Goal: Task Accomplishment & Management: Complete application form

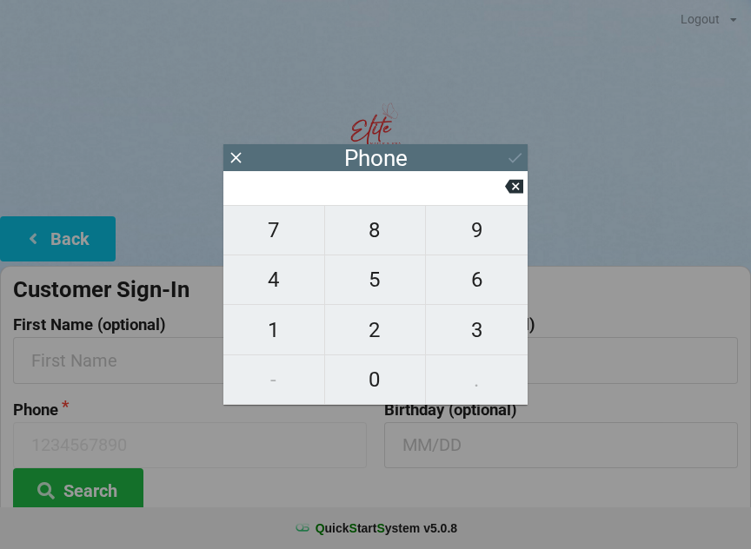
click at [388, 243] on span "8" at bounding box center [375, 230] width 101 height 36
type input "8"
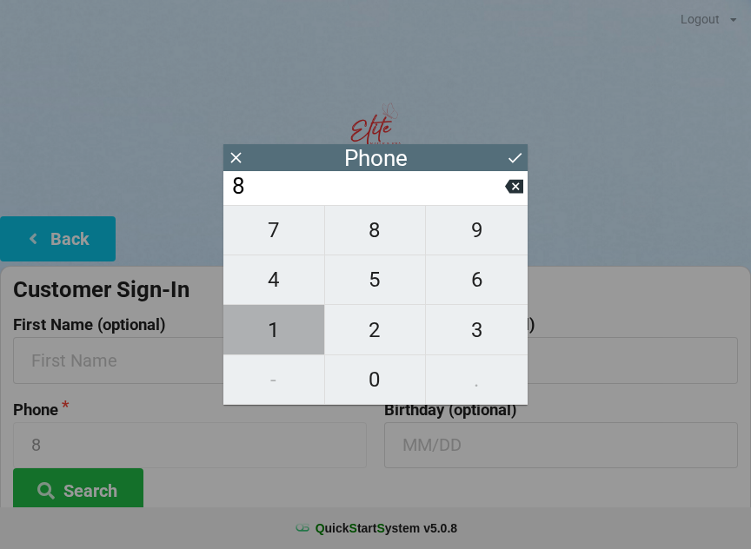
click at [273, 339] on span "1" at bounding box center [273, 330] width 101 height 36
type input "81"
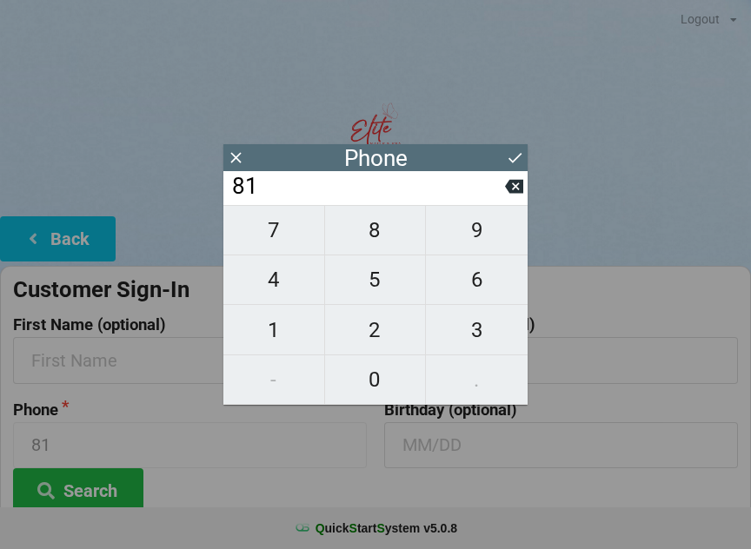
click at [476, 335] on span "3" at bounding box center [477, 330] width 102 height 36
type input "813"
click at [367, 288] on span "5" at bounding box center [375, 280] width 101 height 36
type input "8135"
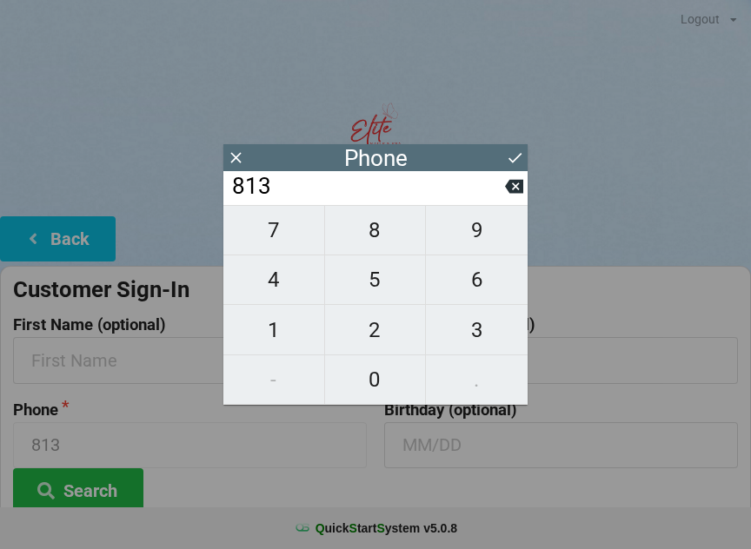
type input "8135"
click at [383, 390] on span "0" at bounding box center [375, 379] width 101 height 36
type input "81350"
click at [259, 236] on span "7" at bounding box center [273, 230] width 101 height 36
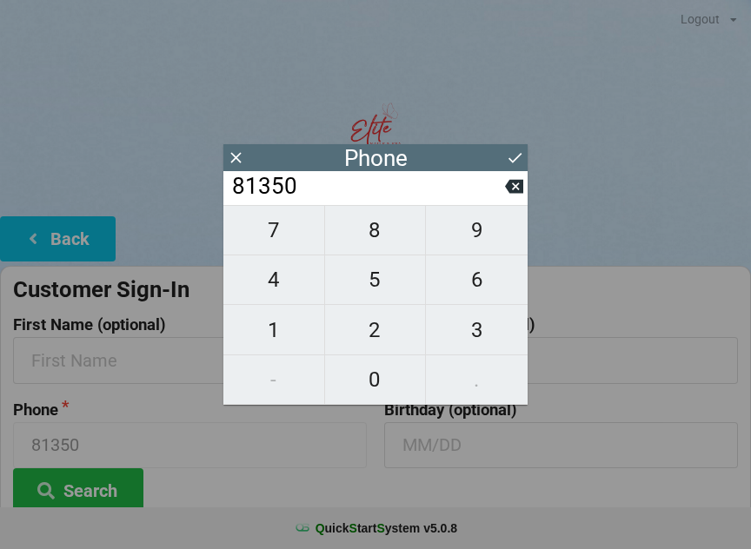
type input "813507"
click at [368, 379] on span "0" at bounding box center [375, 379] width 101 height 36
type input "8135070"
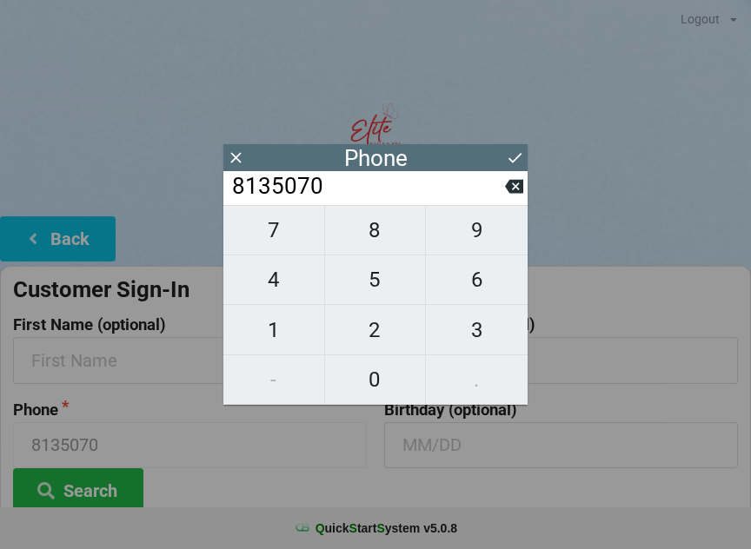
click at [365, 286] on span "5" at bounding box center [375, 280] width 101 height 36
type input "81350705"
click at [473, 239] on span "9" at bounding box center [477, 230] width 102 height 36
type input "813507059"
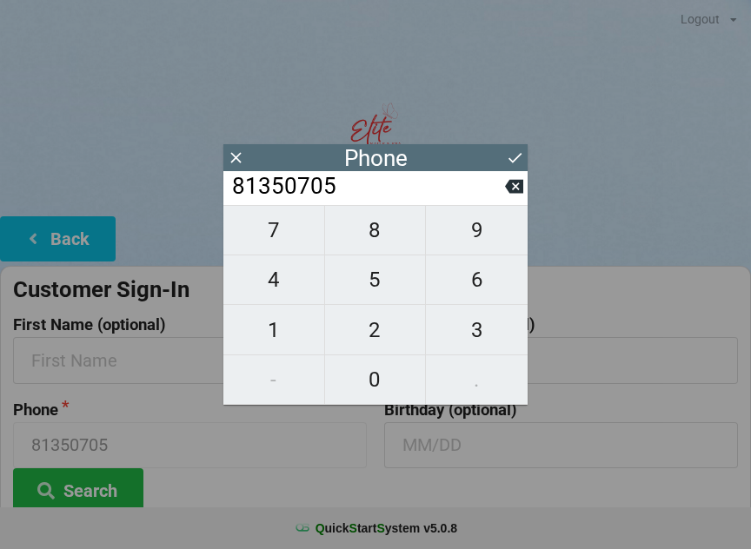
type input "813507059"
click at [288, 238] on span "7" at bounding box center [273, 230] width 101 height 36
type input "8135070597"
click at [514, 156] on icon at bounding box center [515, 158] width 18 height 18
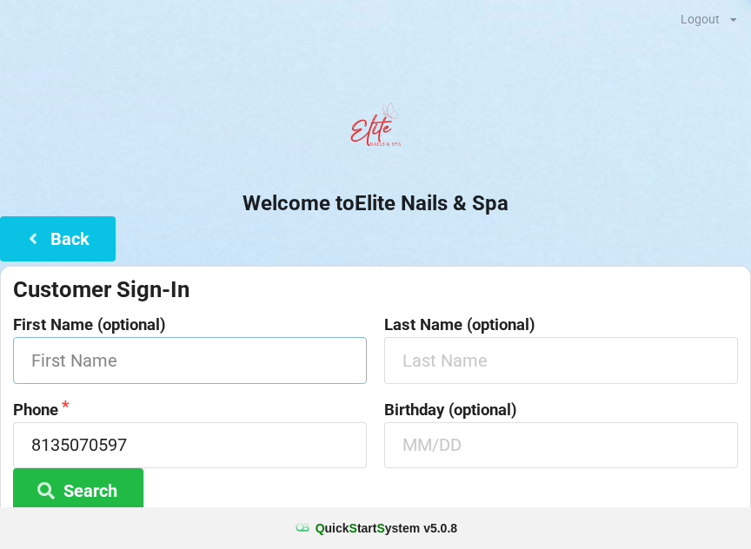
click at [249, 360] on input "text" at bounding box center [190, 360] width 354 height 46
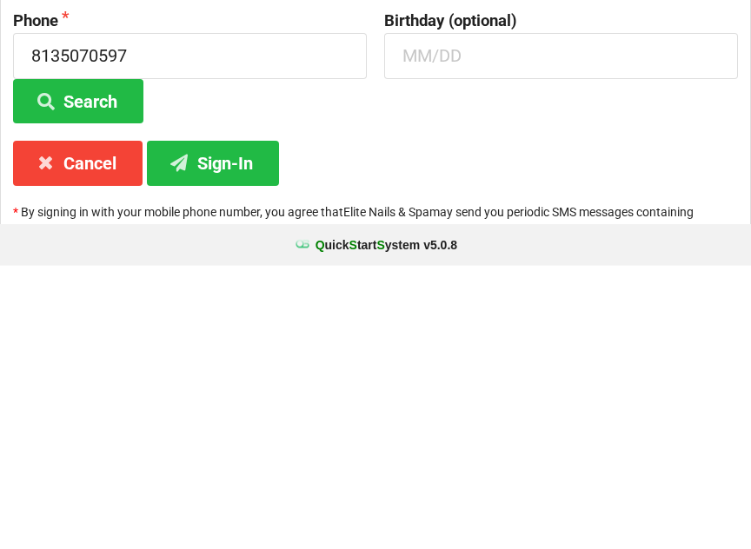
scroll to position [109, 0]
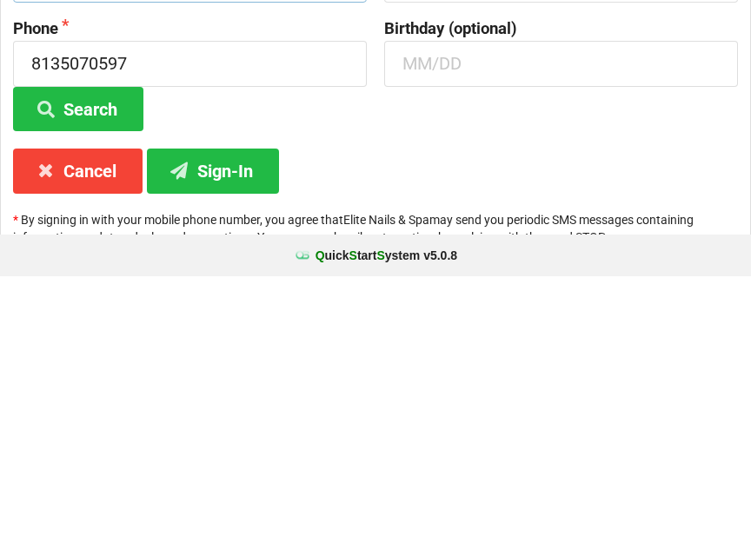
type input "[PERSON_NAME]"
click at [228, 421] on button "Sign-In" at bounding box center [213, 443] width 132 height 44
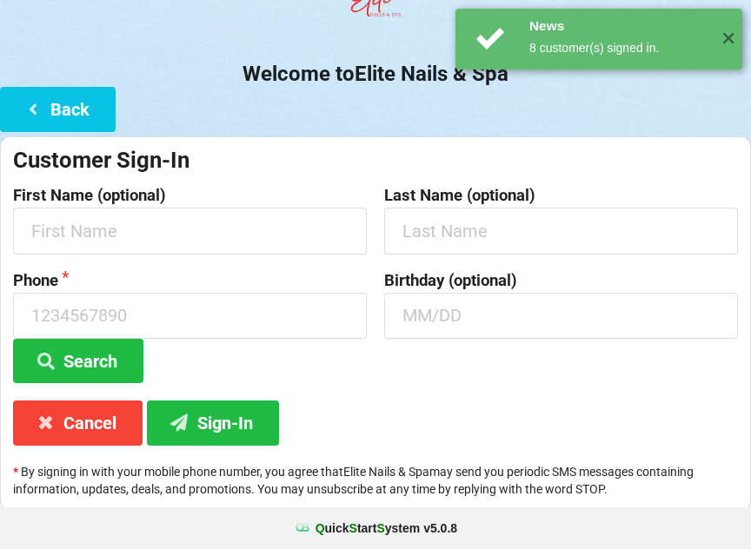
scroll to position [0, 0]
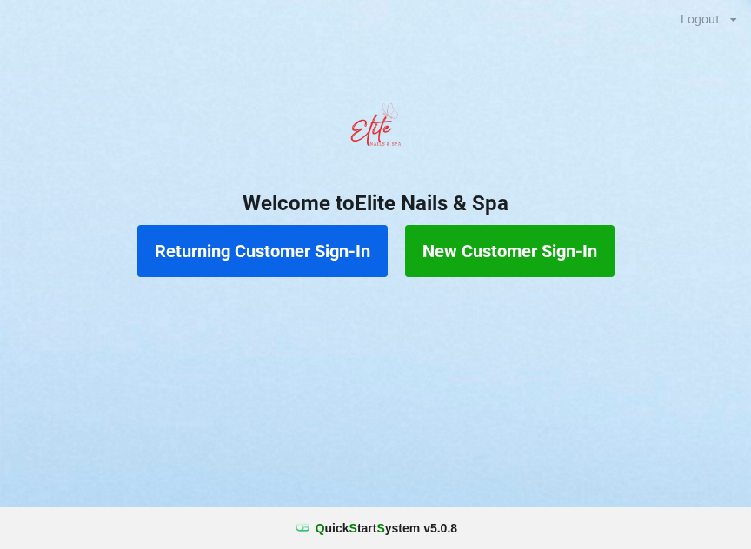
click at [480, 242] on button "New Customer Sign-In" at bounding box center [509, 251] width 209 height 52
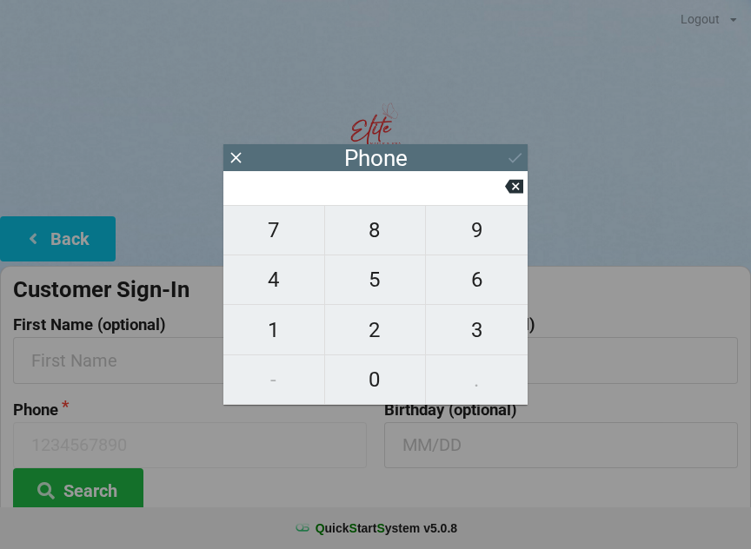
click at [279, 236] on span "7" at bounding box center [273, 230] width 101 height 36
type input "7"
click at [381, 244] on span "8" at bounding box center [375, 230] width 101 height 36
type input "78"
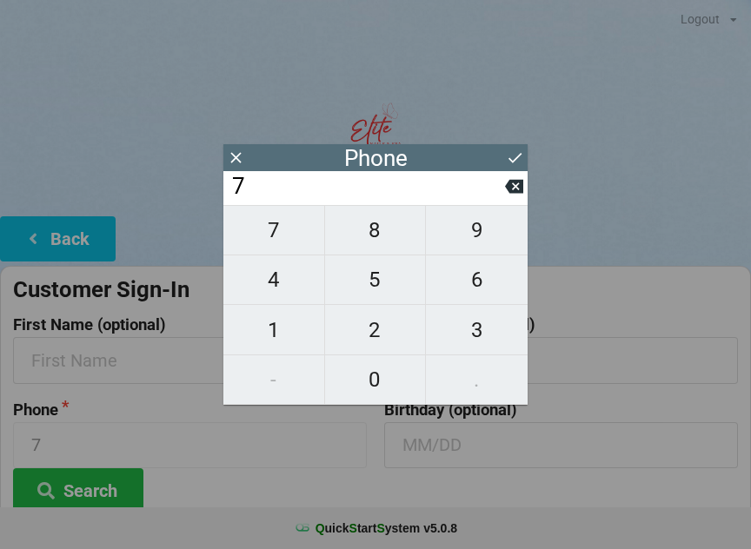
type input "78"
click at [480, 283] on span "6" at bounding box center [477, 280] width 102 height 36
type input "786"
click at [263, 281] on span "4" at bounding box center [273, 280] width 101 height 36
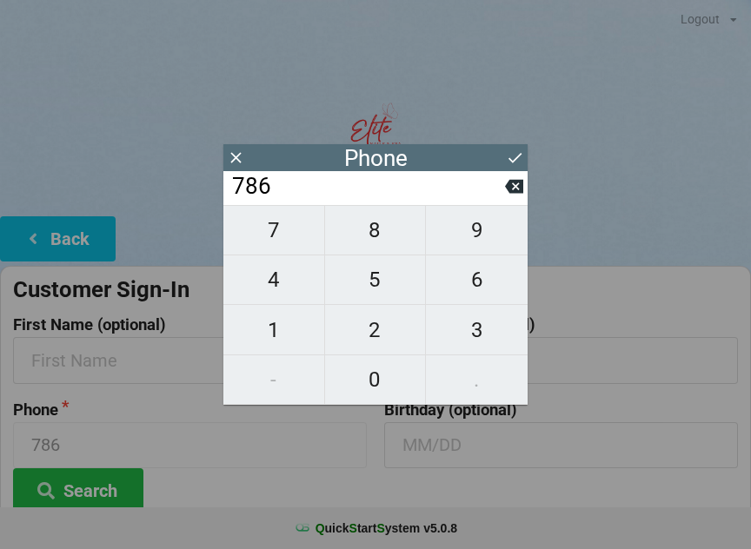
type input "7864"
click at [393, 295] on span "5" at bounding box center [375, 280] width 101 height 36
type input "78645"
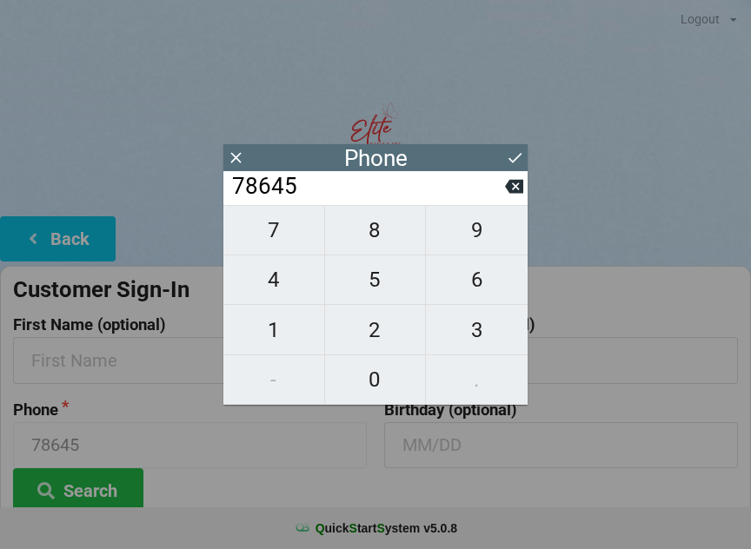
click at [276, 341] on span "1" at bounding box center [273, 330] width 101 height 36
type input "786451"
click at [278, 336] on span "1" at bounding box center [273, 330] width 101 height 36
type input "7864511"
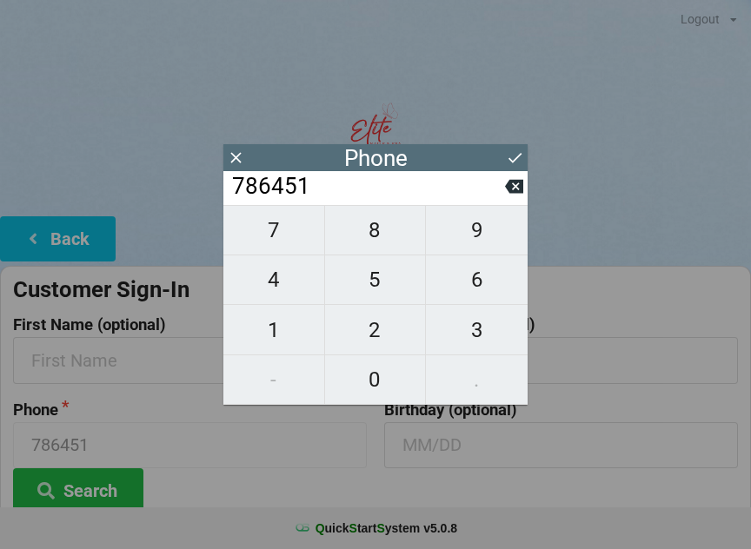
type input "7864511"
click at [472, 283] on span "6" at bounding box center [477, 280] width 102 height 36
type input "78645116"
click at [508, 196] on icon at bounding box center [514, 186] width 18 height 18
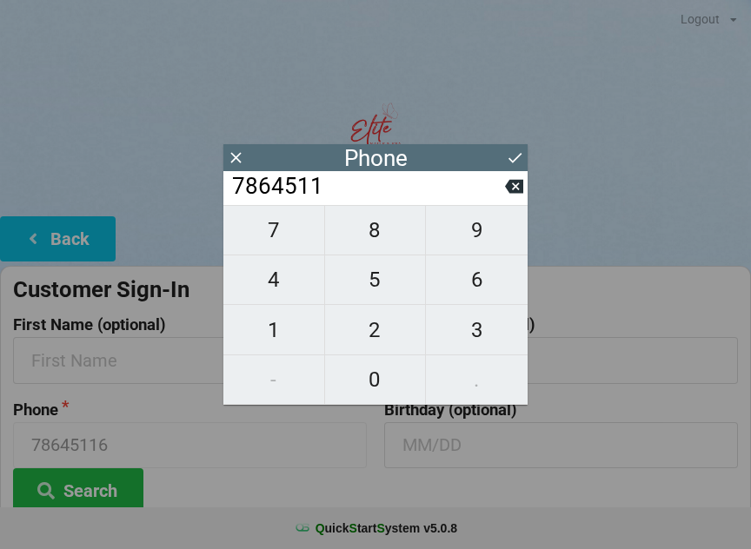
click at [471, 238] on span "9" at bounding box center [477, 230] width 102 height 36
type input "78645119"
click at [481, 297] on span "6" at bounding box center [477, 280] width 102 height 36
type input "786451196"
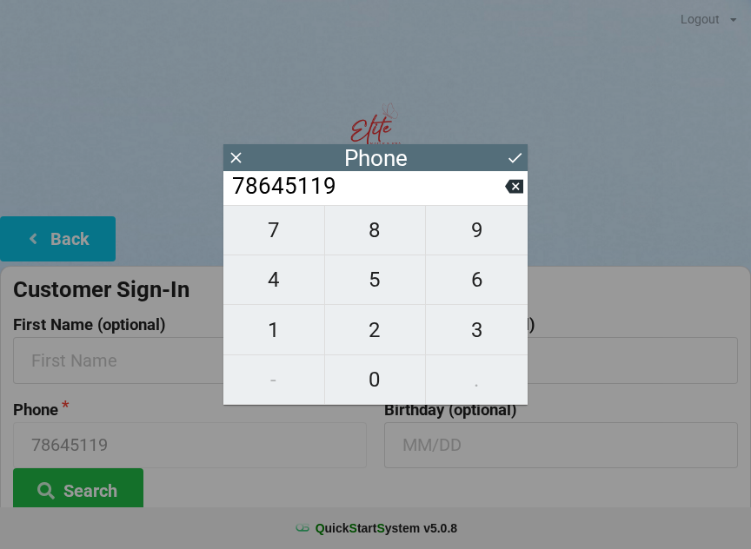
type input "786451196"
click at [284, 242] on span "7" at bounding box center [273, 230] width 101 height 36
type input "7864511967"
click at [512, 153] on icon at bounding box center [515, 158] width 18 height 18
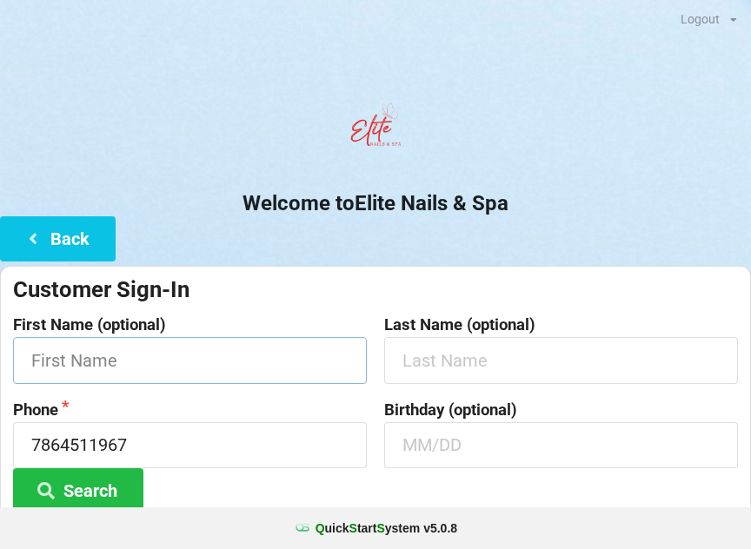
click at [57, 357] on input "text" at bounding box center [190, 360] width 354 height 46
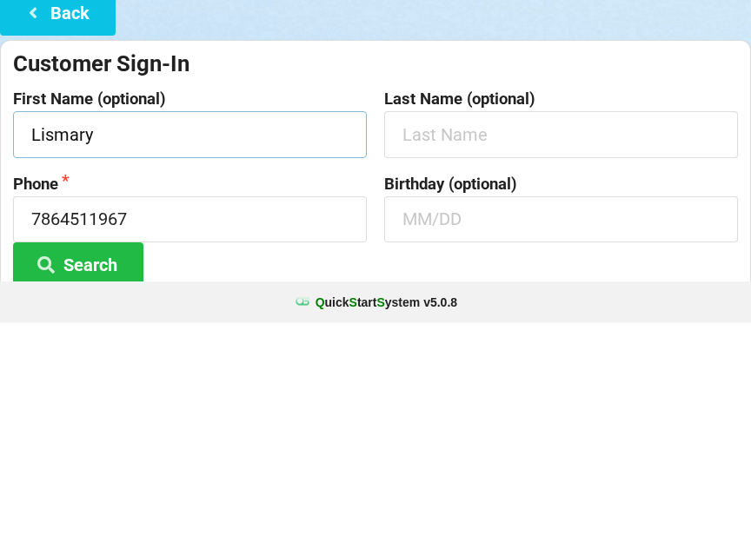
type input "Lismary"
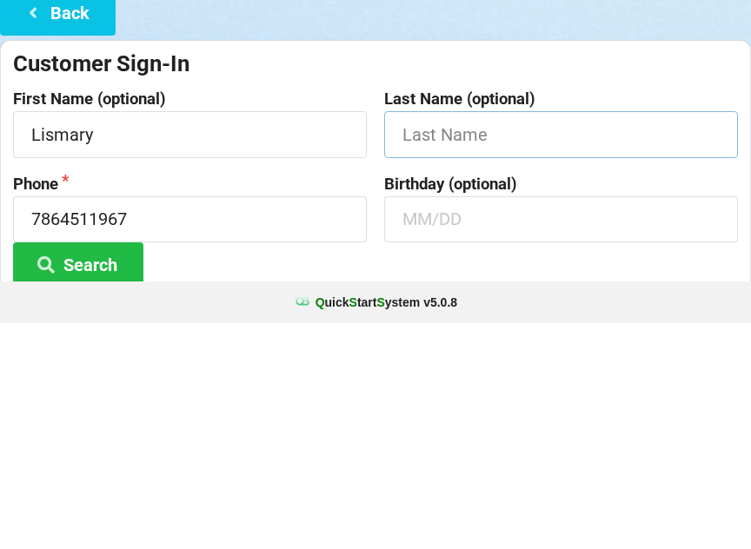
click at [411, 337] on input "text" at bounding box center [561, 360] width 354 height 46
type input "[PERSON_NAME]"
click at [64, 468] on button "Search" at bounding box center [78, 490] width 130 height 44
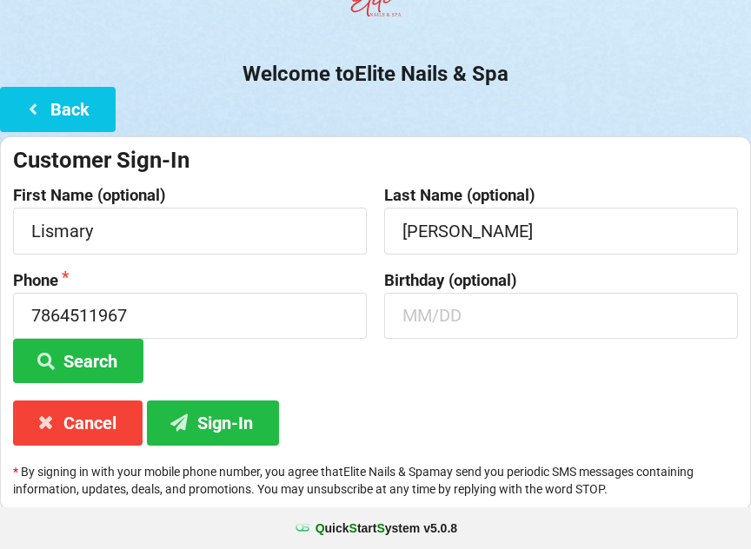
click at [200, 417] on button "Sign-In" at bounding box center [213, 423] width 132 height 44
click at [481, 217] on input "[PERSON_NAME]" at bounding box center [561, 231] width 354 height 46
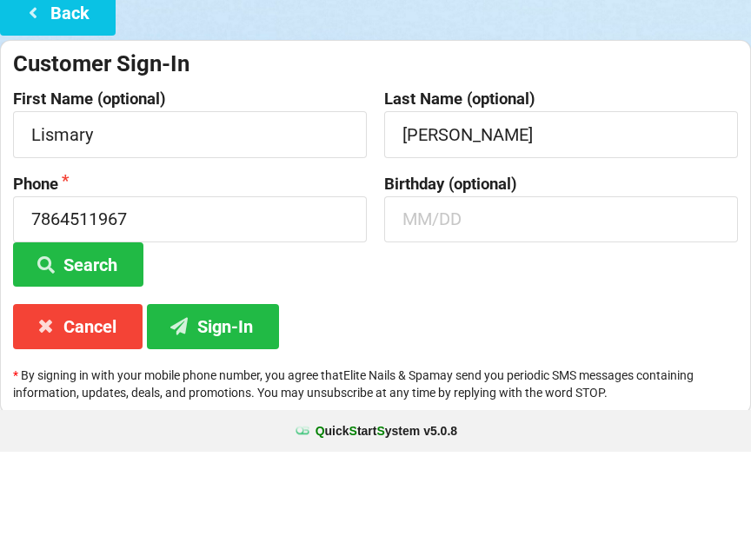
click at [41, 102] on icon at bounding box center [33, 109] width 21 height 15
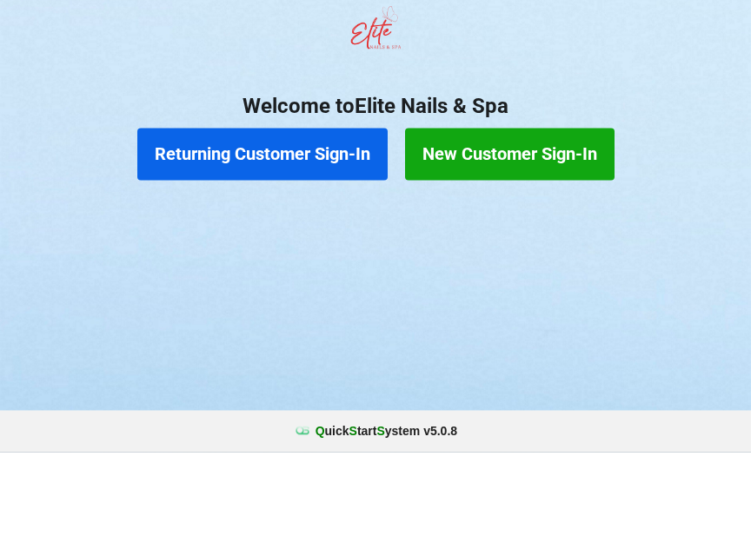
scroll to position [0, 0]
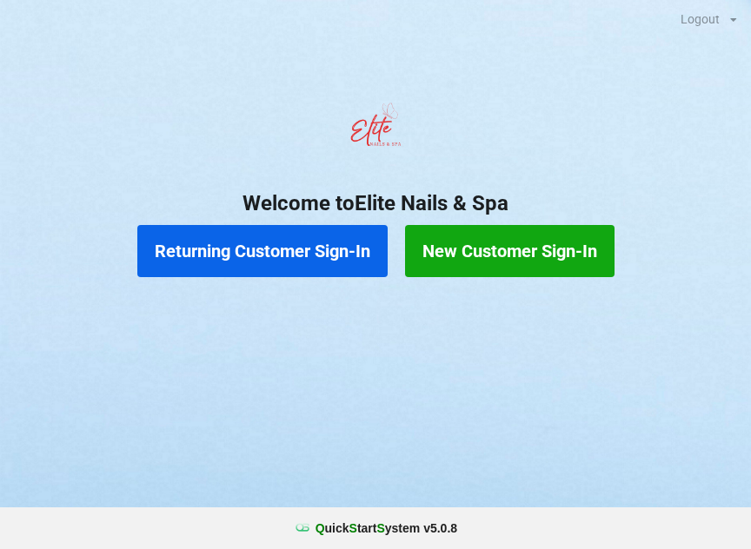
click at [189, 252] on button "Returning Customer Sign-In" at bounding box center [262, 251] width 250 height 52
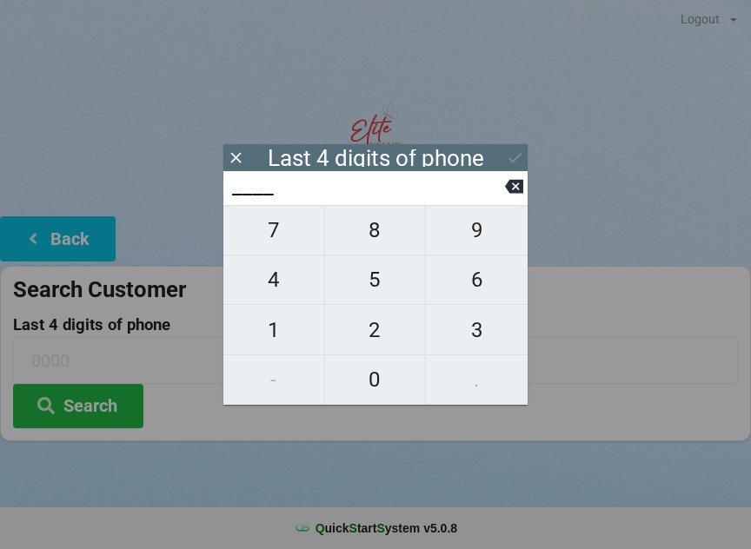
click at [276, 242] on span "7" at bounding box center [273, 230] width 101 height 36
type input "7___"
click at [380, 230] on span "8" at bounding box center [375, 230] width 101 height 36
type input "78__"
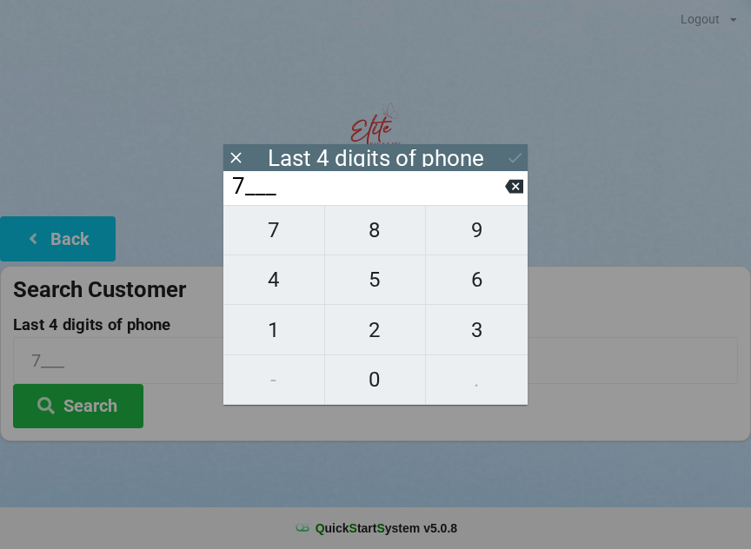
type input "78__"
click at [474, 288] on span "6" at bounding box center [477, 280] width 102 height 36
type input "786_"
click at [273, 289] on span "4" at bounding box center [273, 280] width 101 height 36
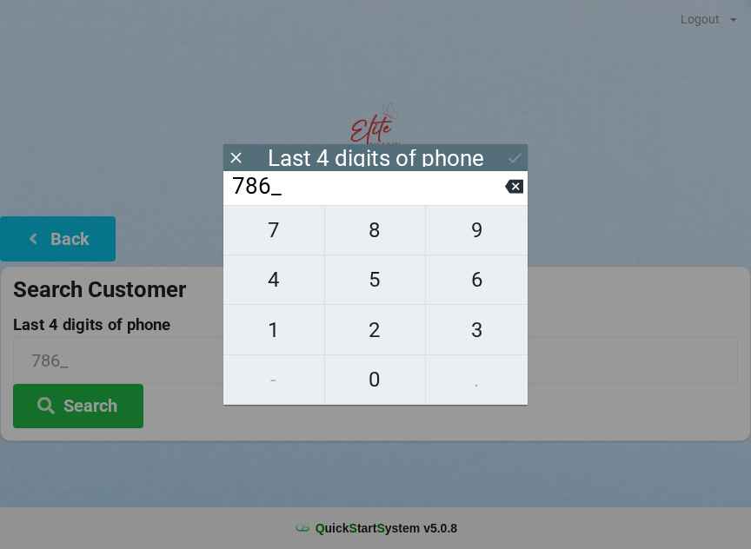
type input "7864"
click at [380, 294] on div "7 8 9 4 5 6 1 2 3 - 0 ." at bounding box center [375, 305] width 304 height 200
click at [268, 339] on div "7 8 9 4 5 6 1 2 3 - 0 ." at bounding box center [375, 305] width 304 height 200
click at [507, 191] on icon at bounding box center [514, 187] width 18 height 14
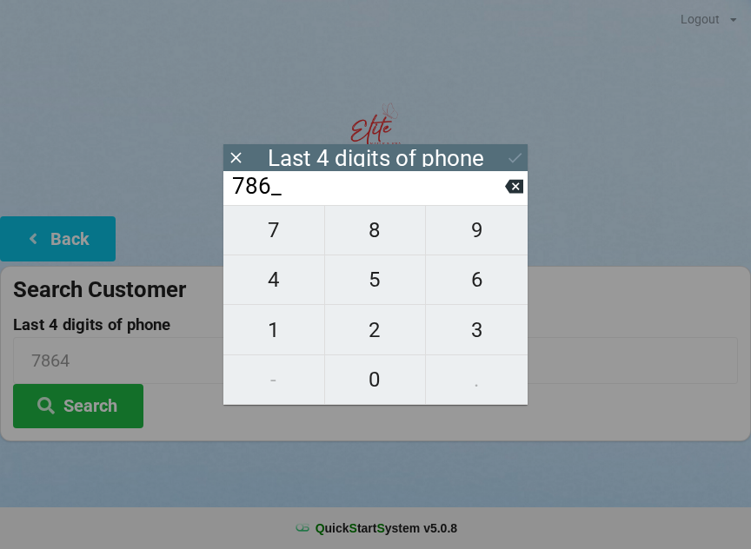
click at [511, 187] on icon at bounding box center [514, 187] width 18 height 14
click at [506, 188] on icon at bounding box center [514, 186] width 18 height 18
click at [505, 186] on icon at bounding box center [514, 186] width 18 height 18
click at [274, 337] on span "1" at bounding box center [273, 330] width 101 height 36
type input "1___"
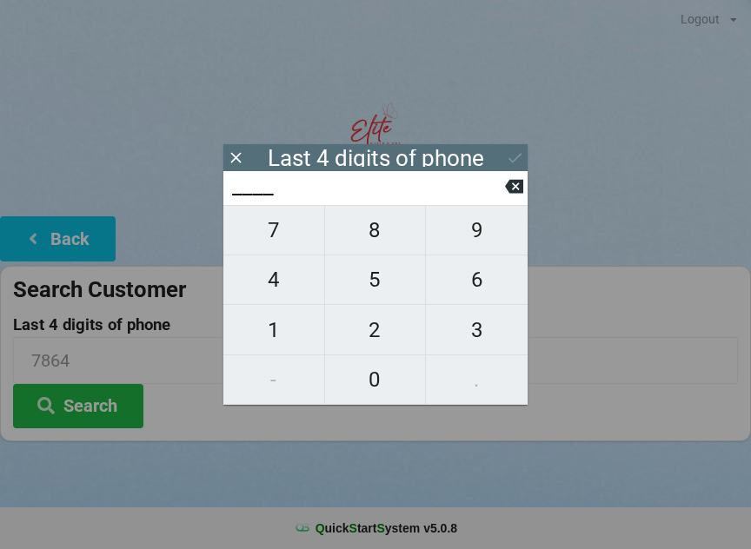
type input "1___"
click at [465, 236] on span "9" at bounding box center [477, 230] width 102 height 36
type input "19__"
click at [477, 293] on span "6" at bounding box center [477, 280] width 102 height 36
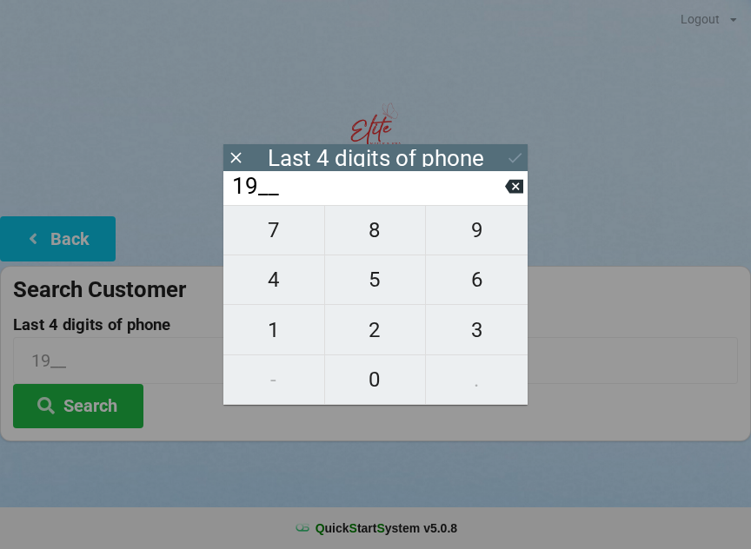
type input "196_"
click at [277, 240] on span "7" at bounding box center [273, 230] width 101 height 36
type input "1967"
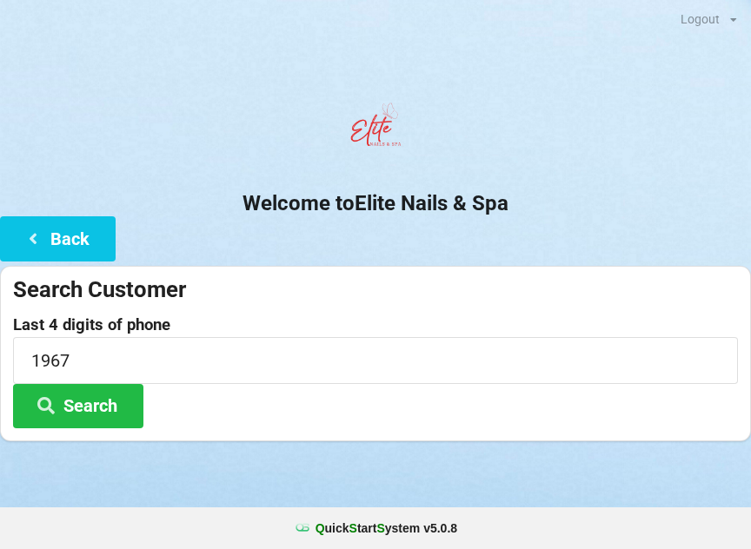
click at [78, 409] on button "Search" at bounding box center [78, 406] width 130 height 44
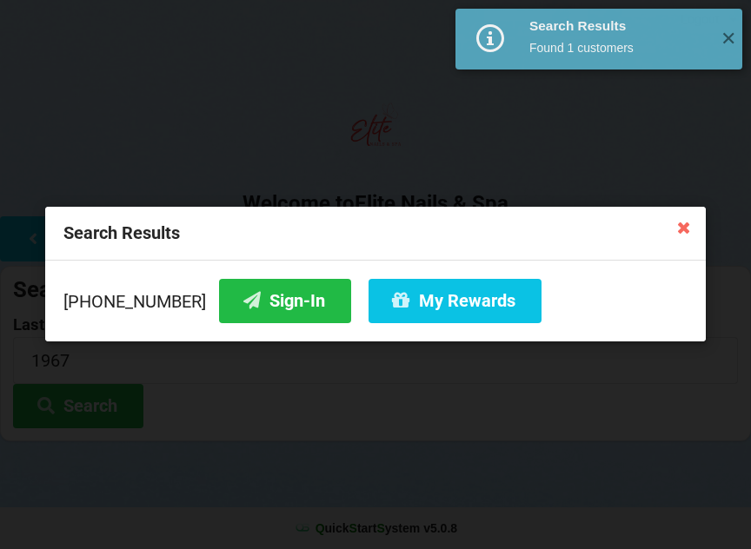
click at [249, 297] on button "Sign-In" at bounding box center [285, 301] width 132 height 44
